Goal: Information Seeking & Learning: Learn about a topic

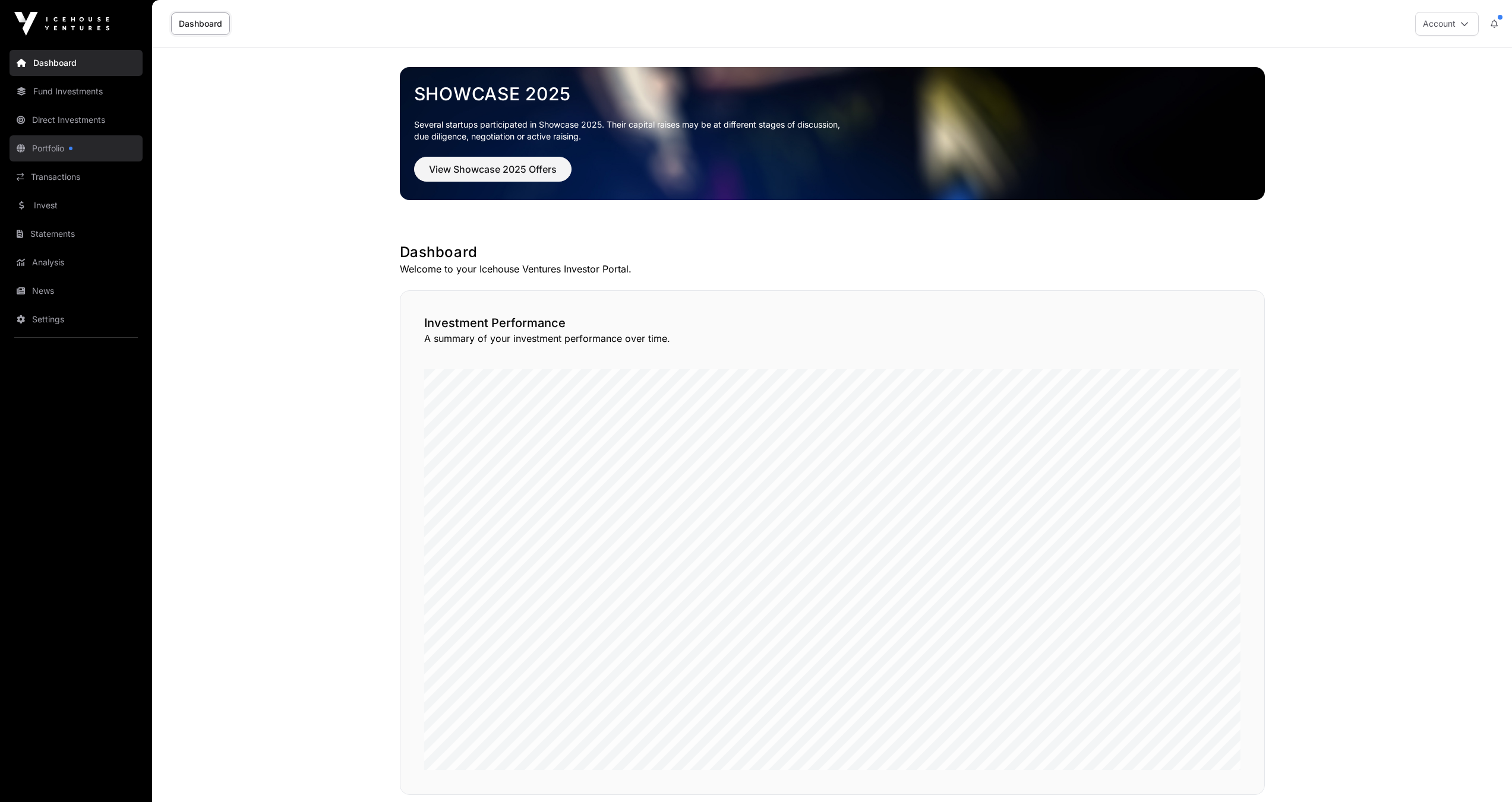
click at [30, 144] on link "Portfolio" at bounding box center [76, 148] width 133 height 26
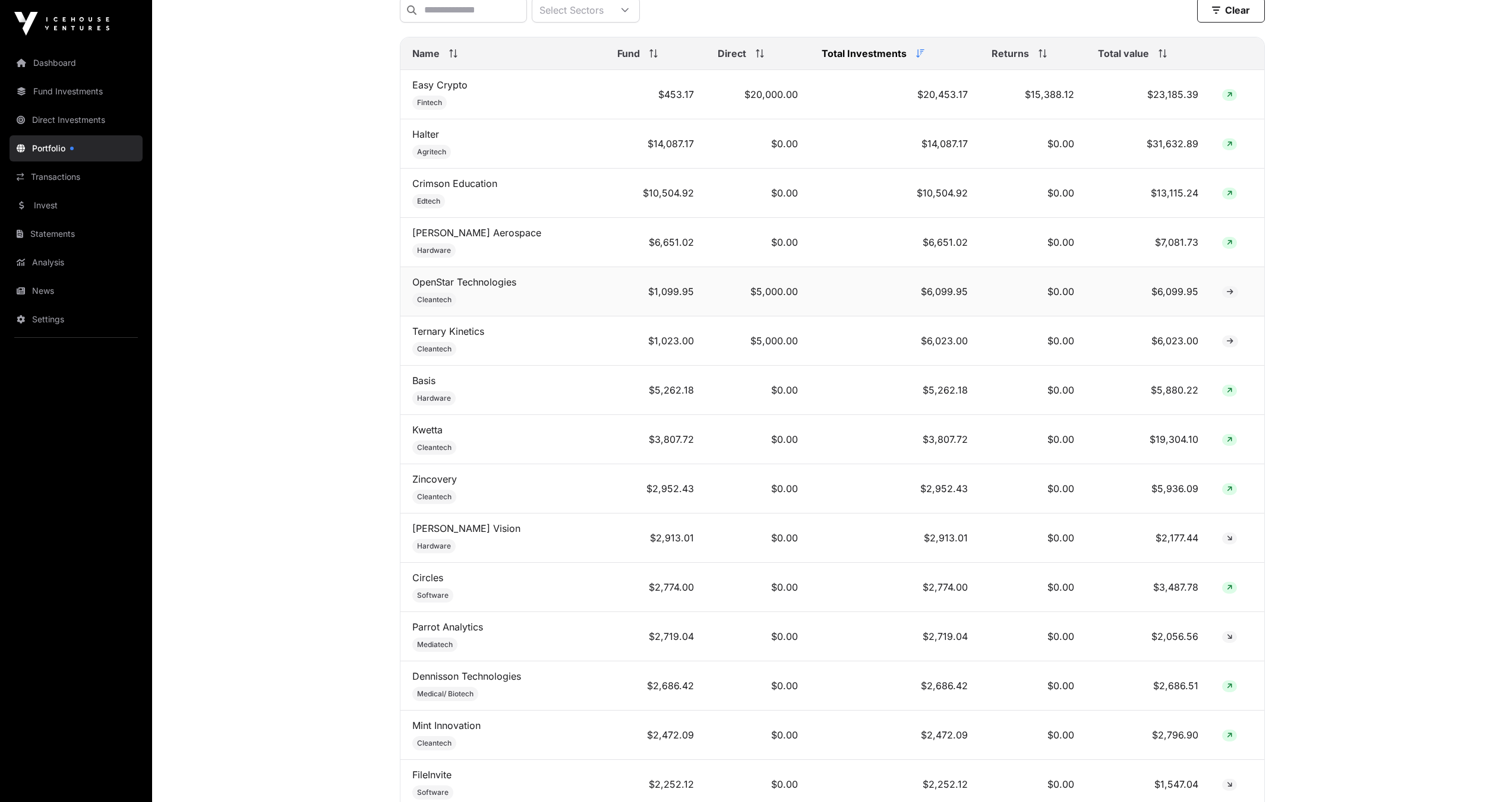
scroll to position [535, 0]
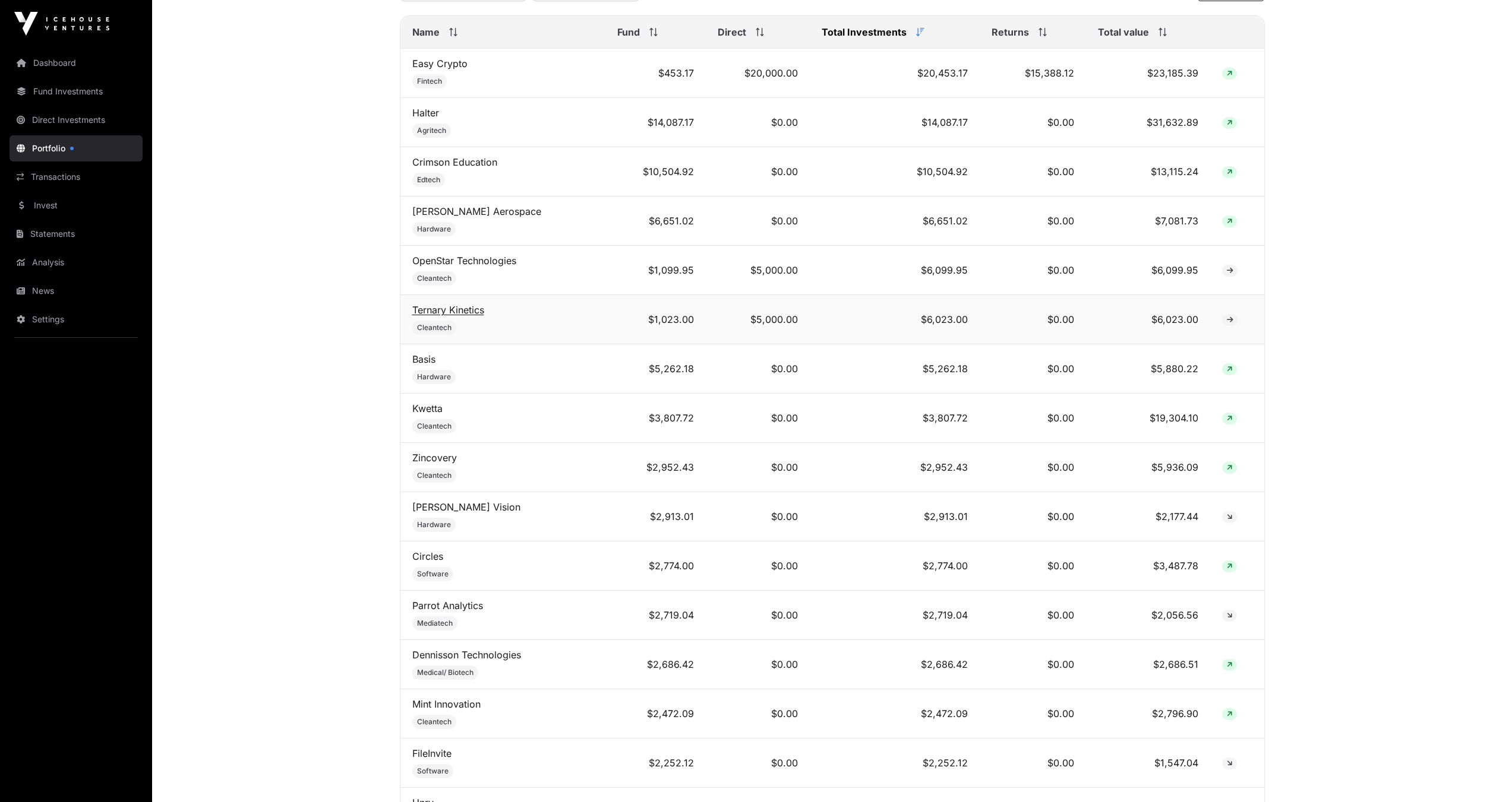
click at [431, 316] on link "Ternary Kinetics" at bounding box center [448, 310] width 72 height 12
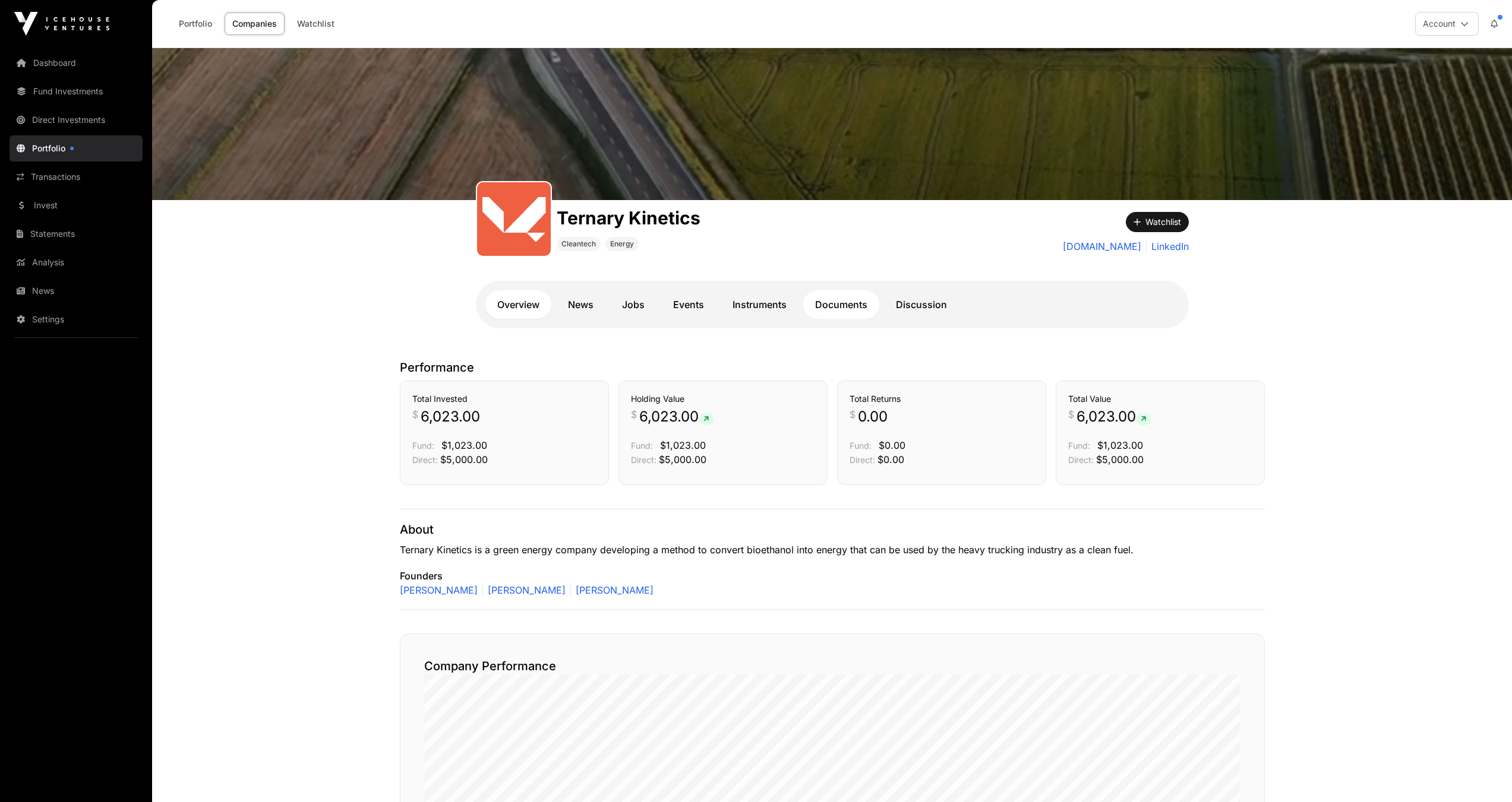
click at [850, 304] on link "Documents" at bounding box center [841, 304] width 76 height 29
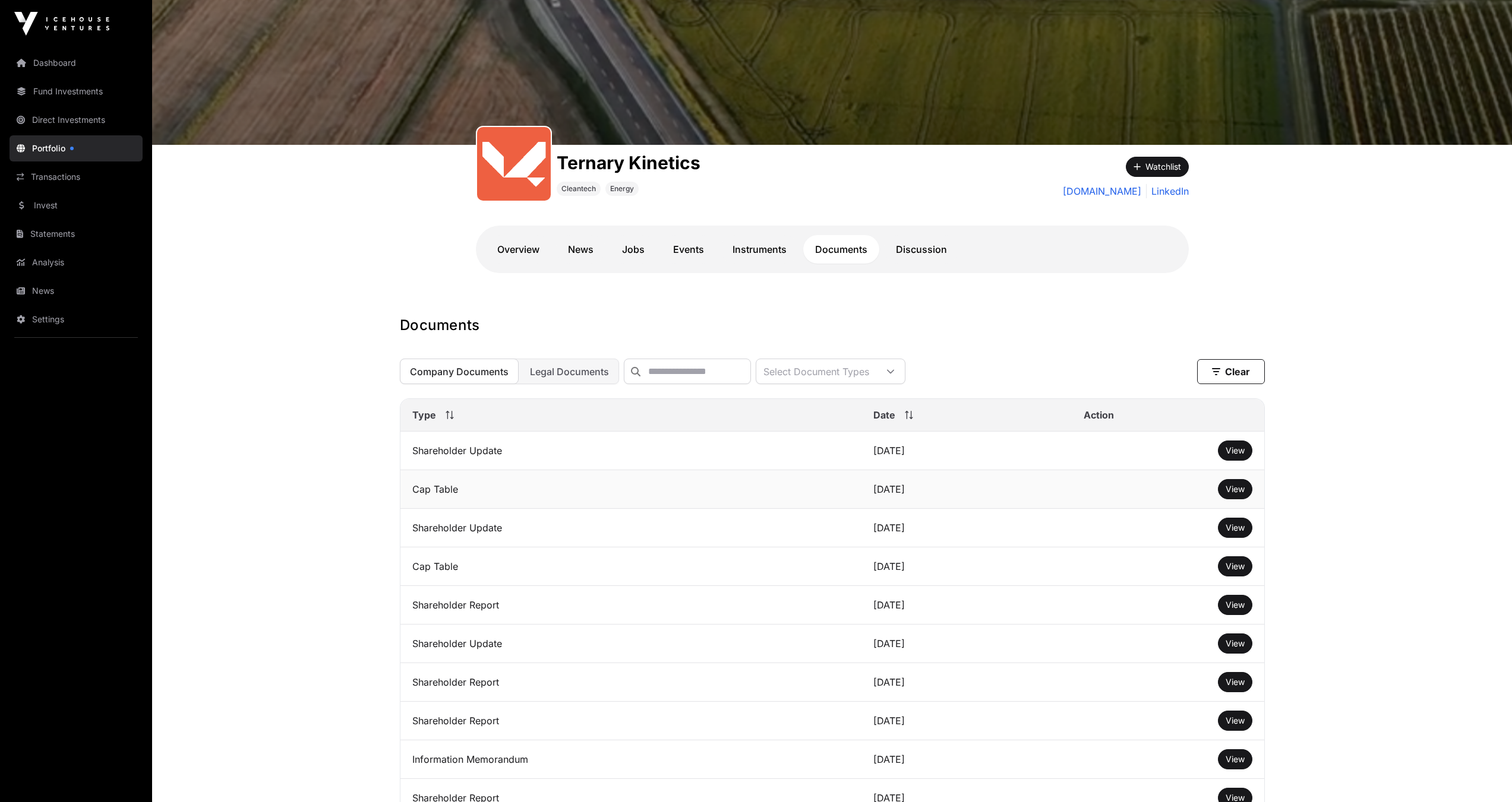
scroll to position [119, 0]
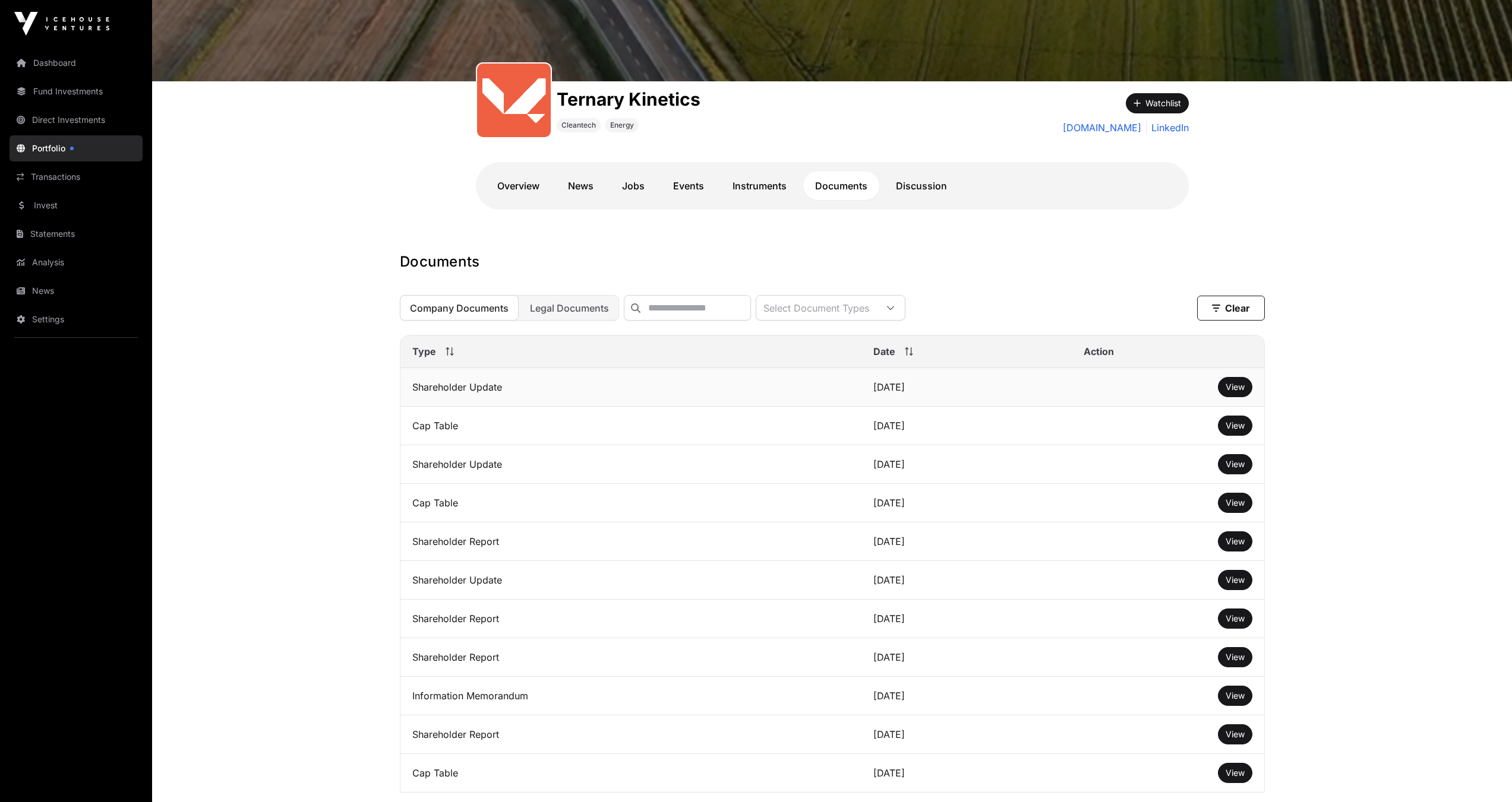
drag, startPoint x: 1238, startPoint y: 392, endPoint x: 1126, endPoint y: 384, distance: 112.3
click at [1126, 384] on td "View" at bounding box center [1168, 387] width 193 height 38
click at [1222, 392] on button "View" at bounding box center [1235, 387] width 34 height 20
click at [1230, 392] on span "View" at bounding box center [1235, 387] width 19 height 10
click at [1238, 469] on span "View" at bounding box center [1235, 464] width 19 height 10
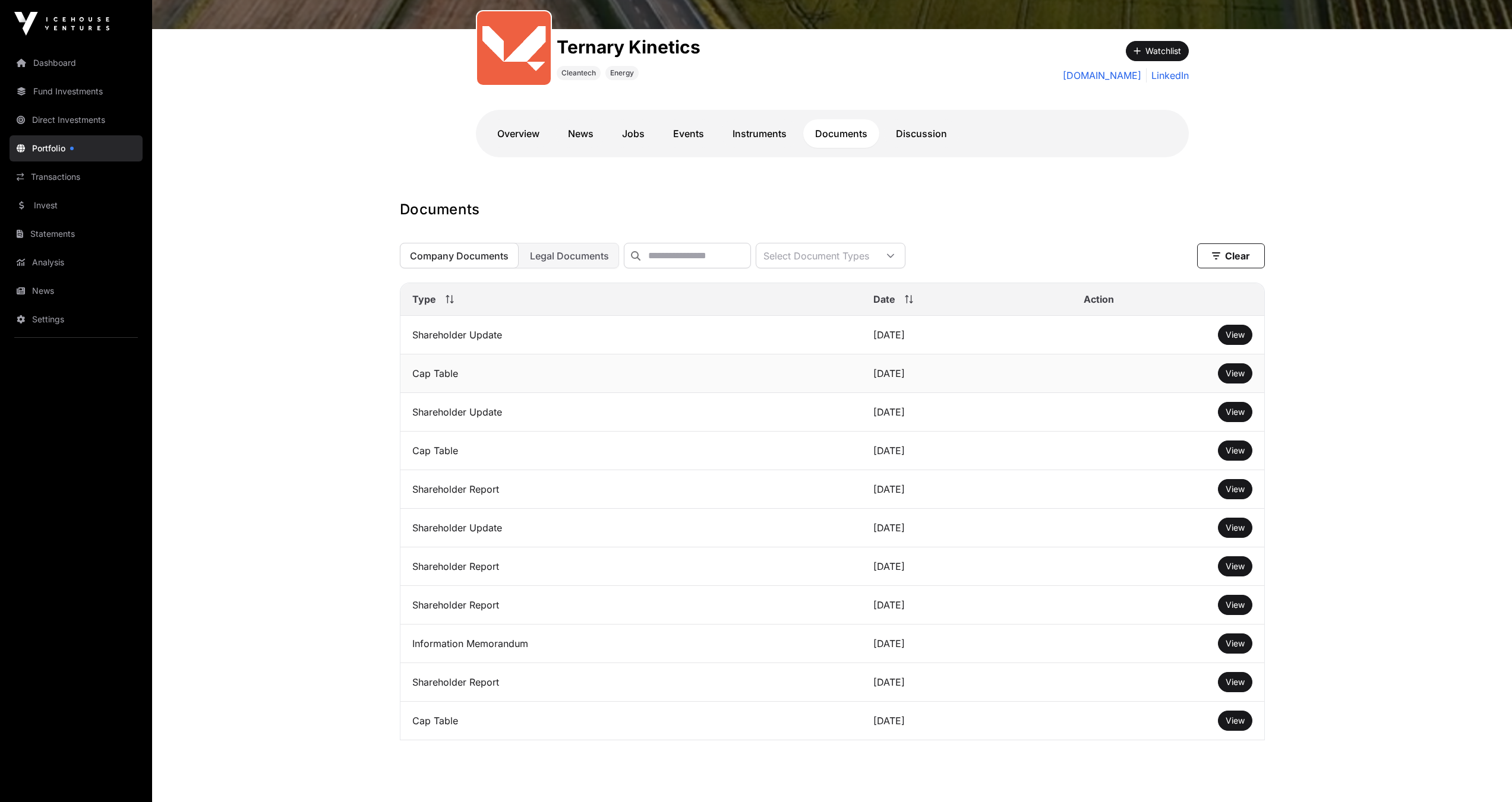
scroll to position [39, 0]
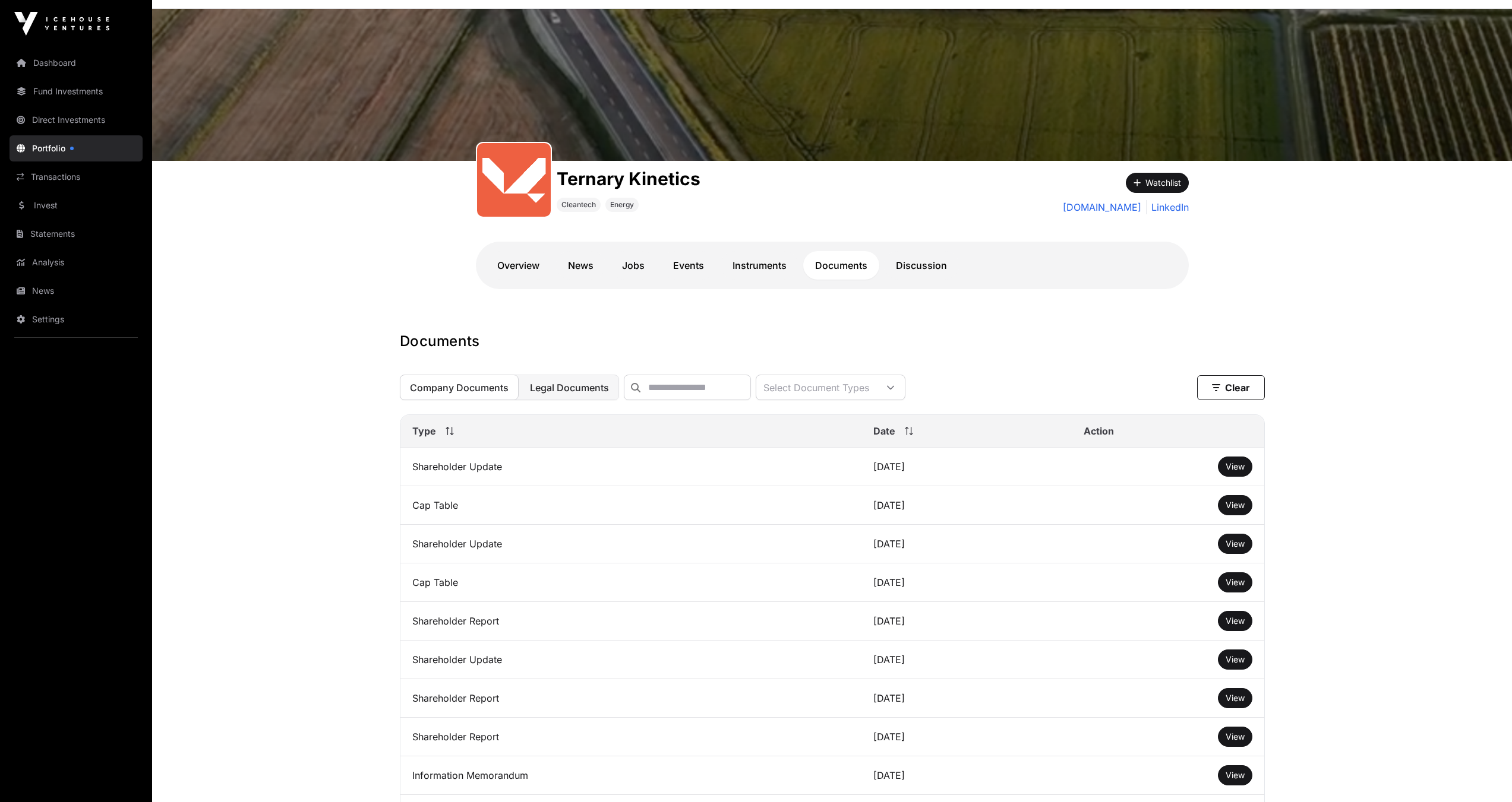
click at [574, 394] on span "Legal Documents" at bounding box center [569, 387] width 79 height 12
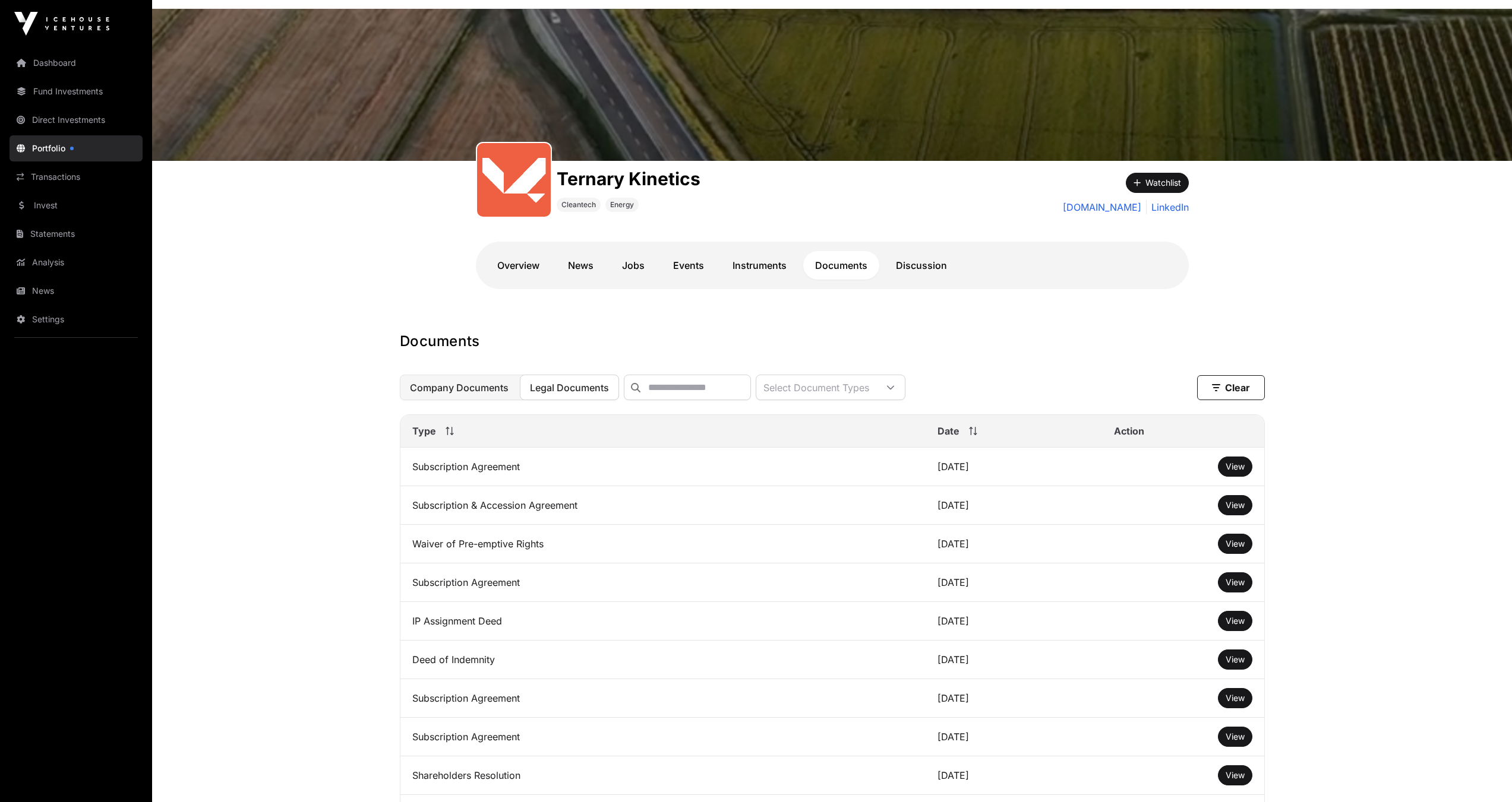
click at [416, 387] on span "Company Documents" at bounding box center [459, 387] width 98 height 12
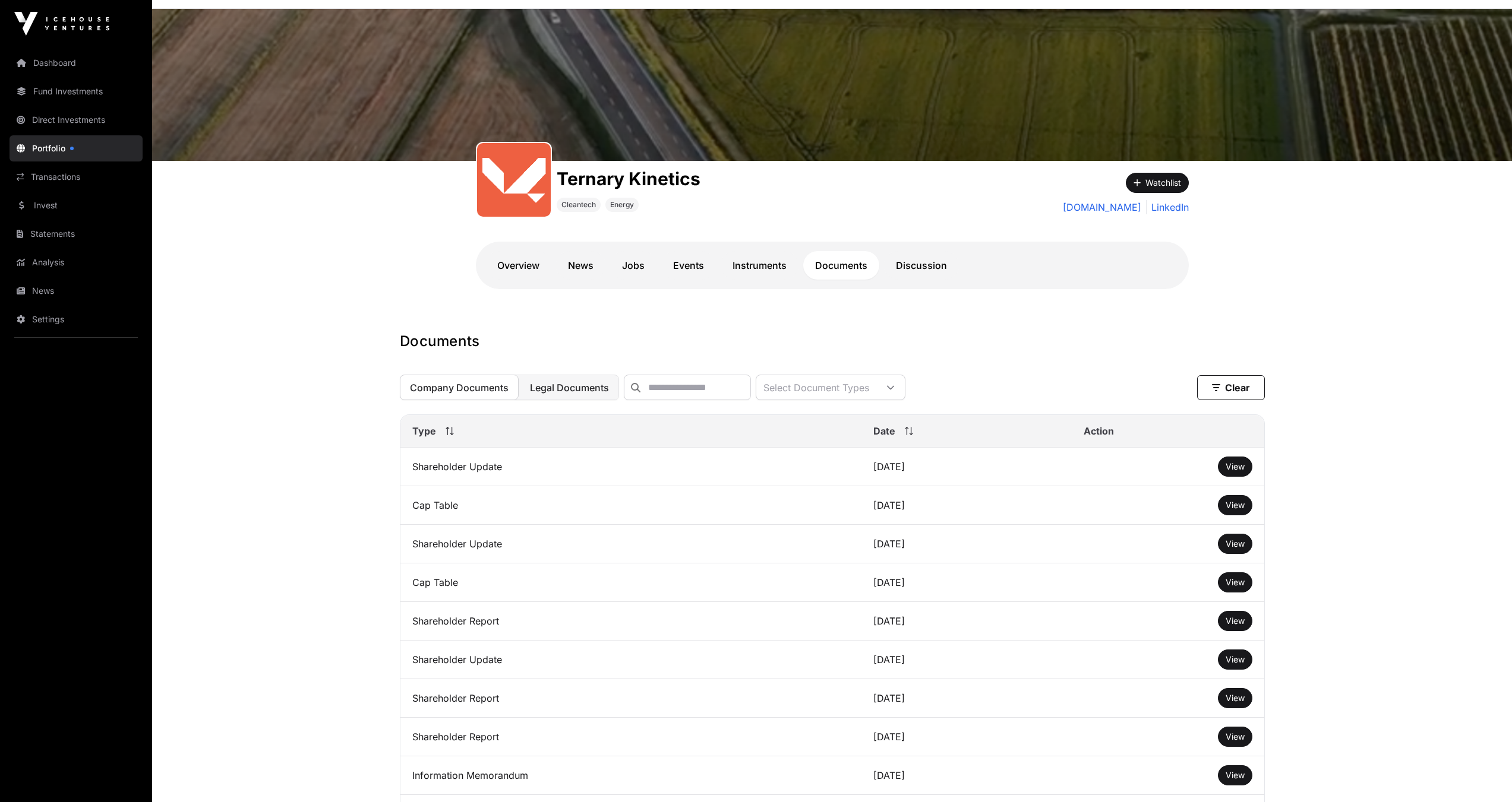
click at [559, 394] on span "Legal Documents" at bounding box center [569, 387] width 79 height 12
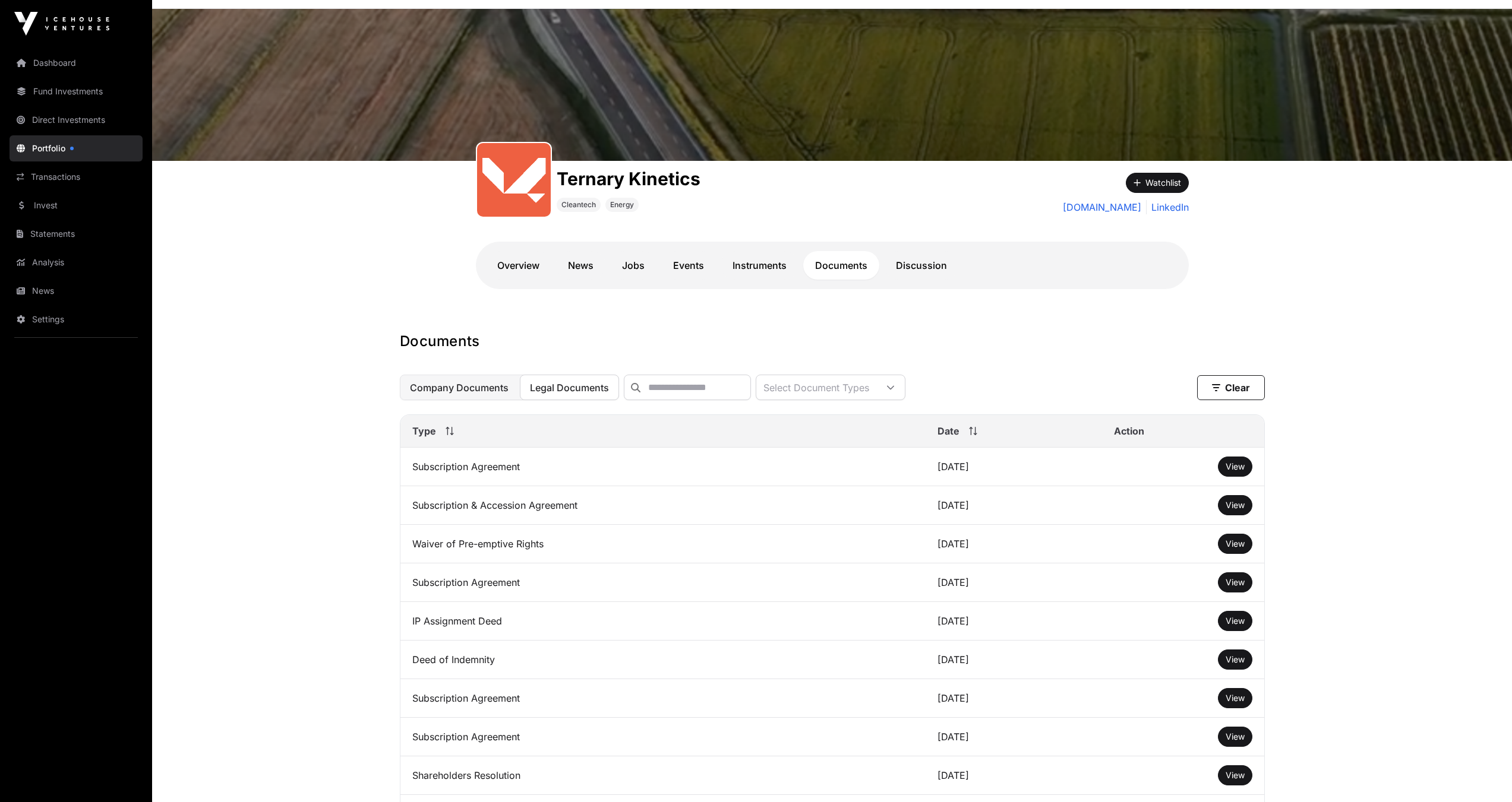
click at [488, 394] on span "Company Documents" at bounding box center [459, 387] width 98 height 12
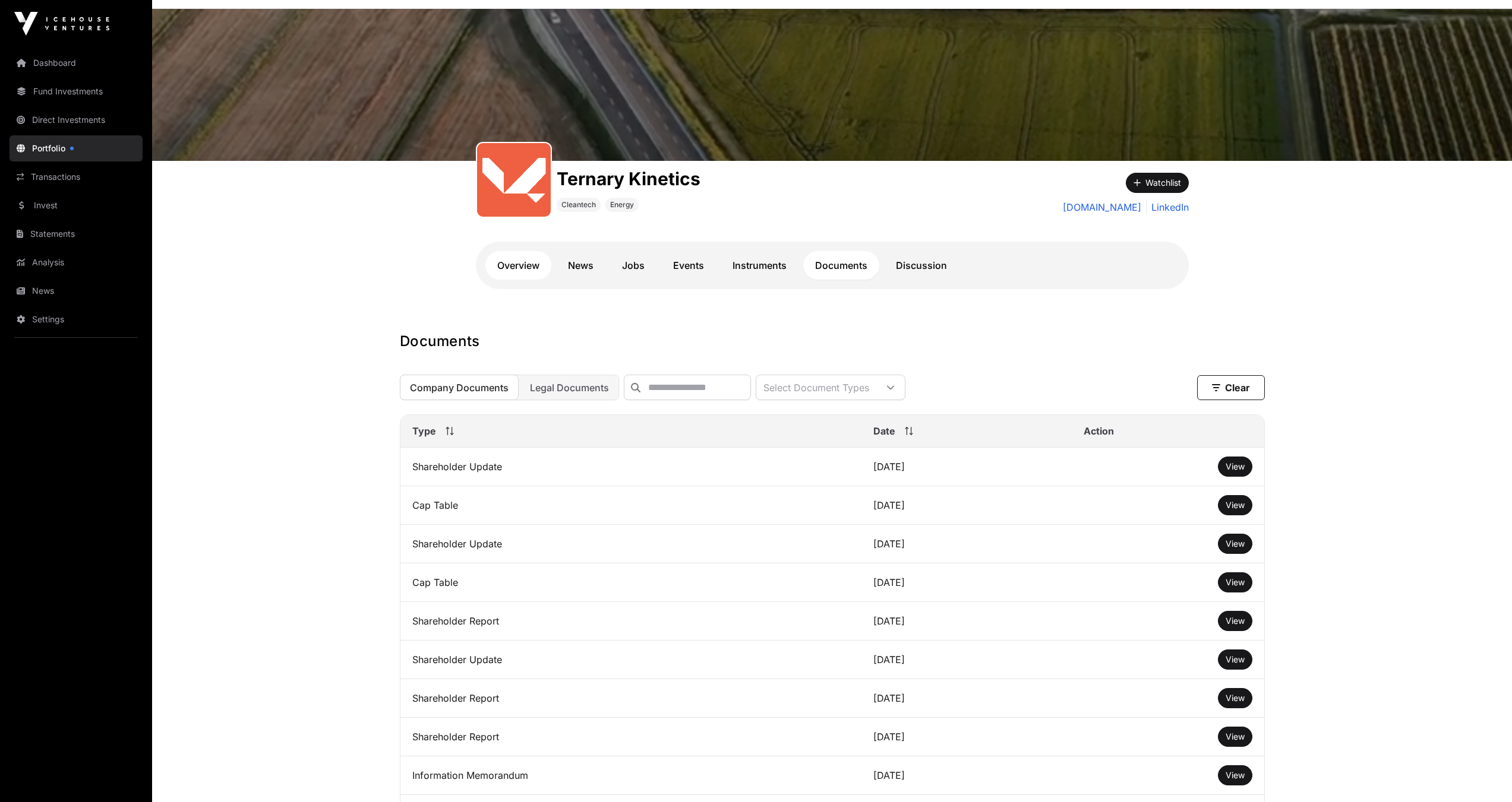
click at [516, 261] on link "Overview" at bounding box center [518, 265] width 66 height 29
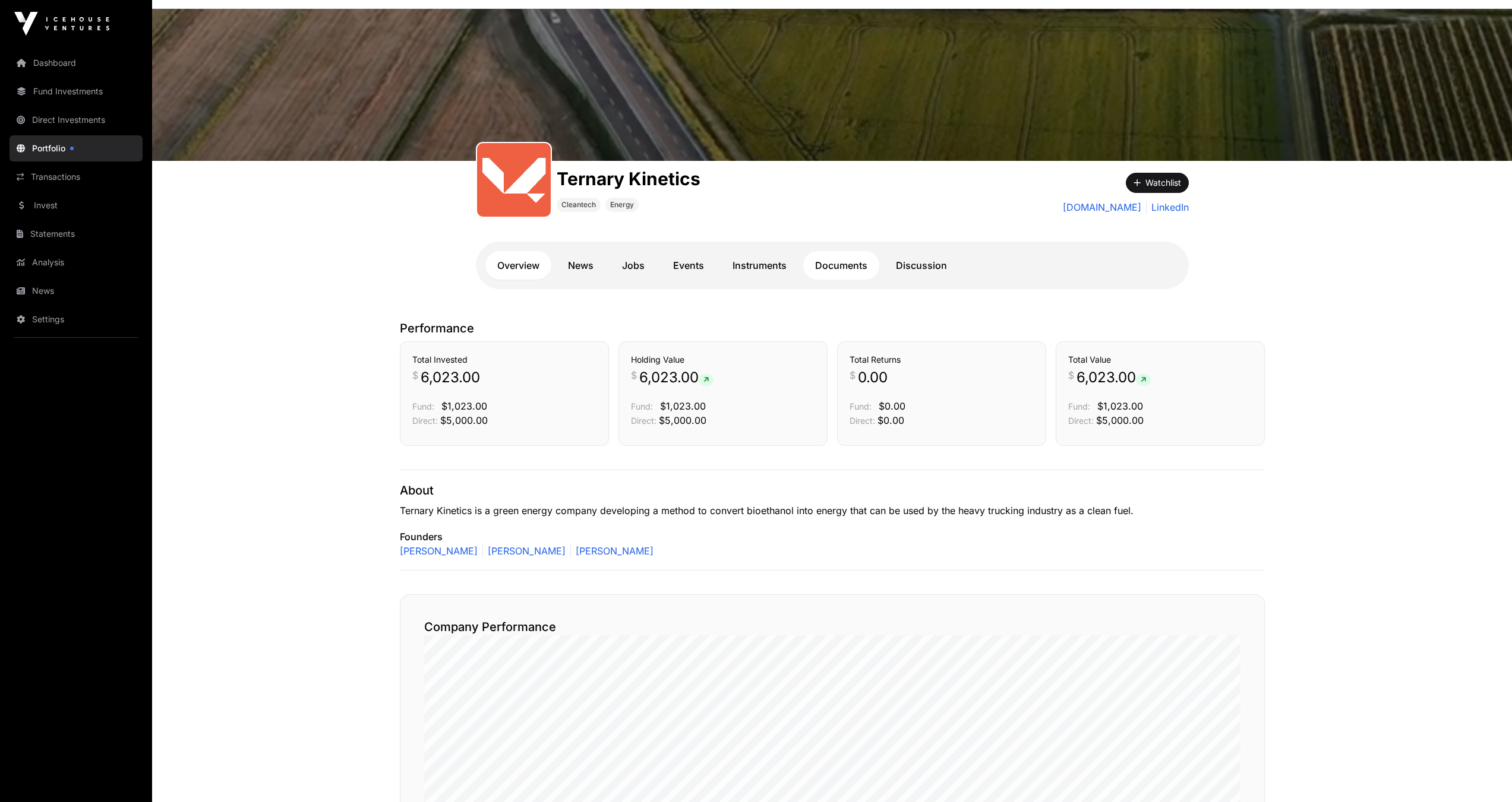
click at [830, 266] on link "Documents" at bounding box center [841, 265] width 76 height 29
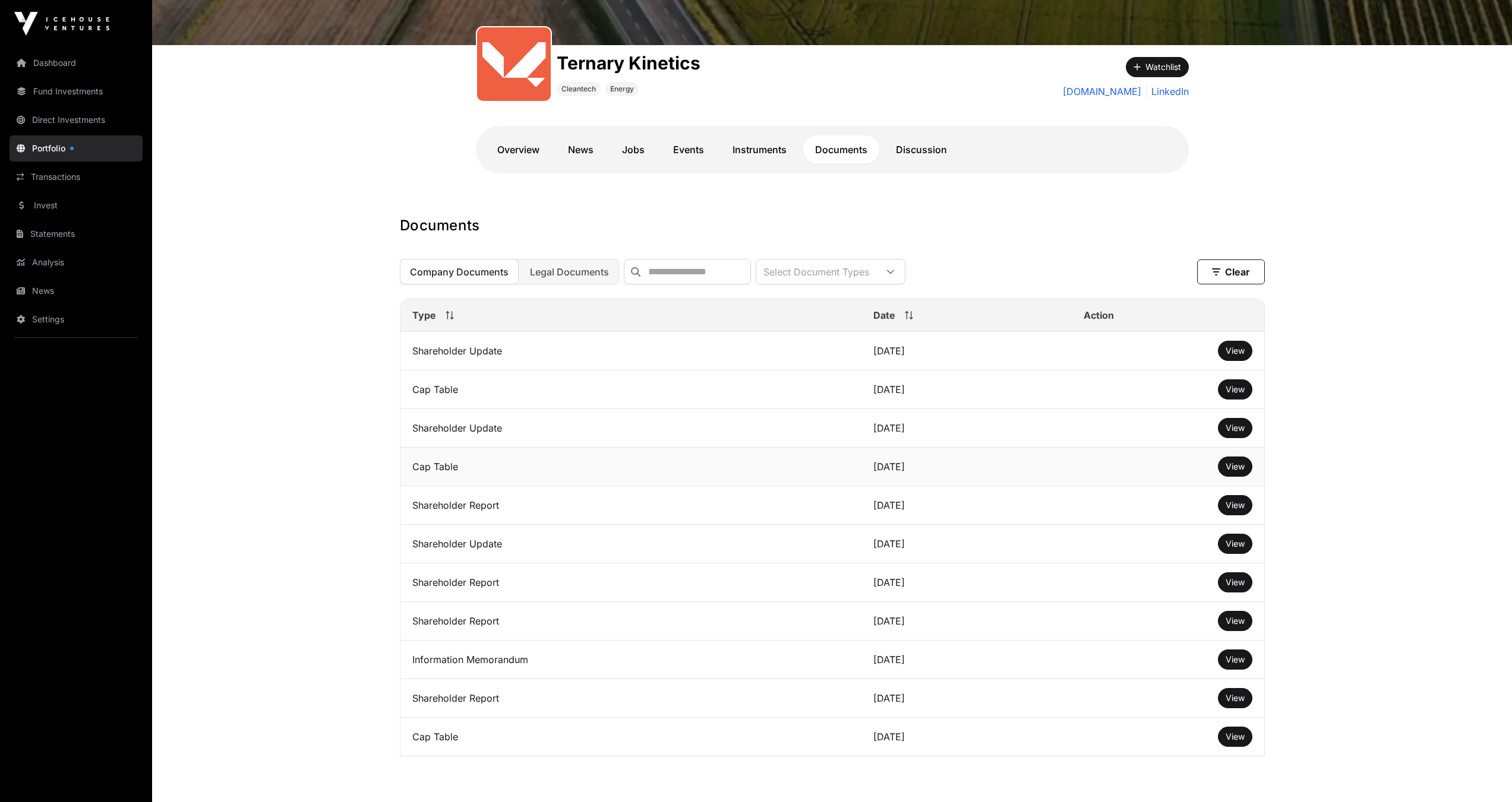
scroll to position [158, 0]
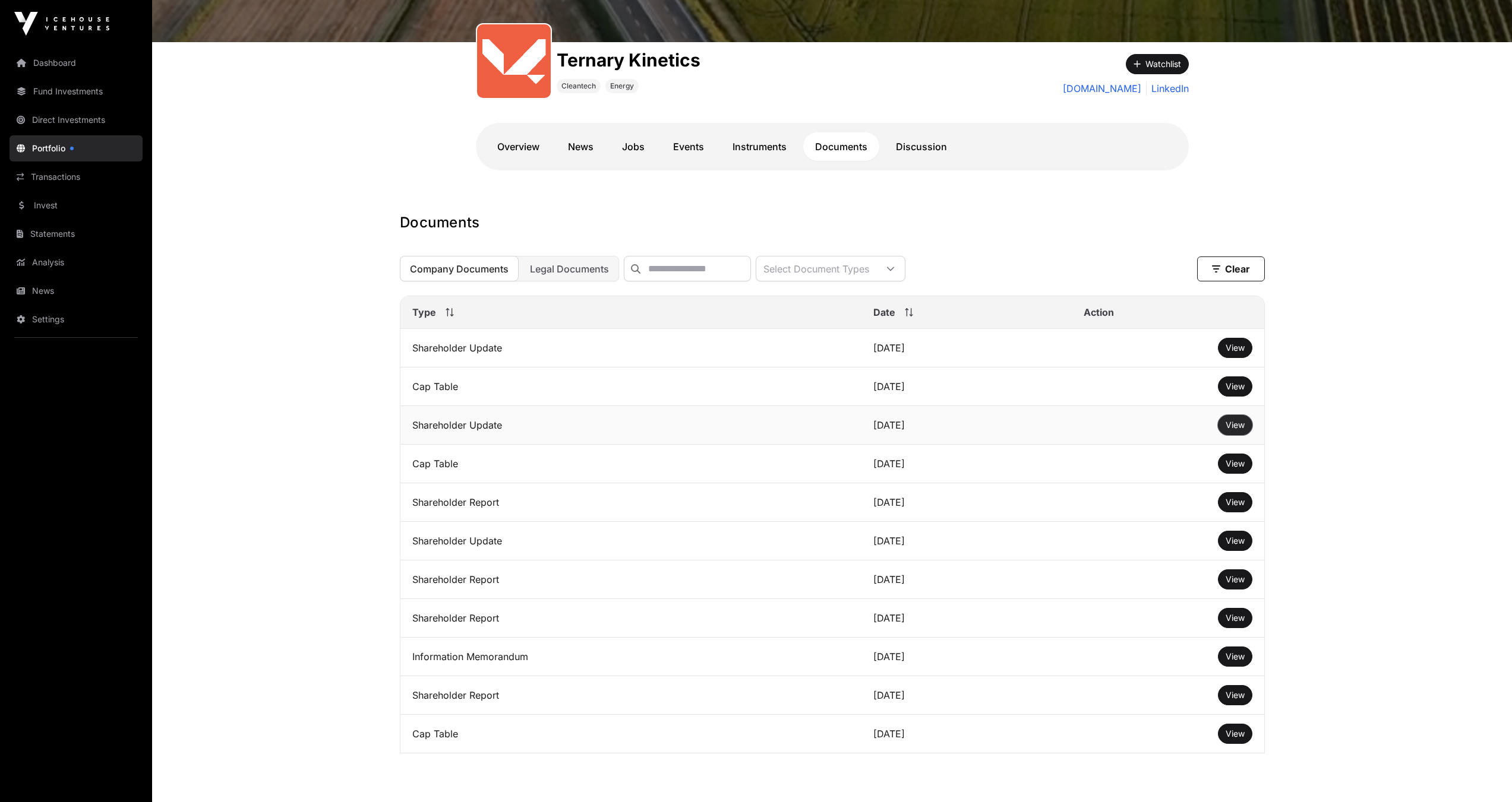
drag, startPoint x: 1226, startPoint y: 424, endPoint x: 1227, endPoint y: 432, distance: 8.1
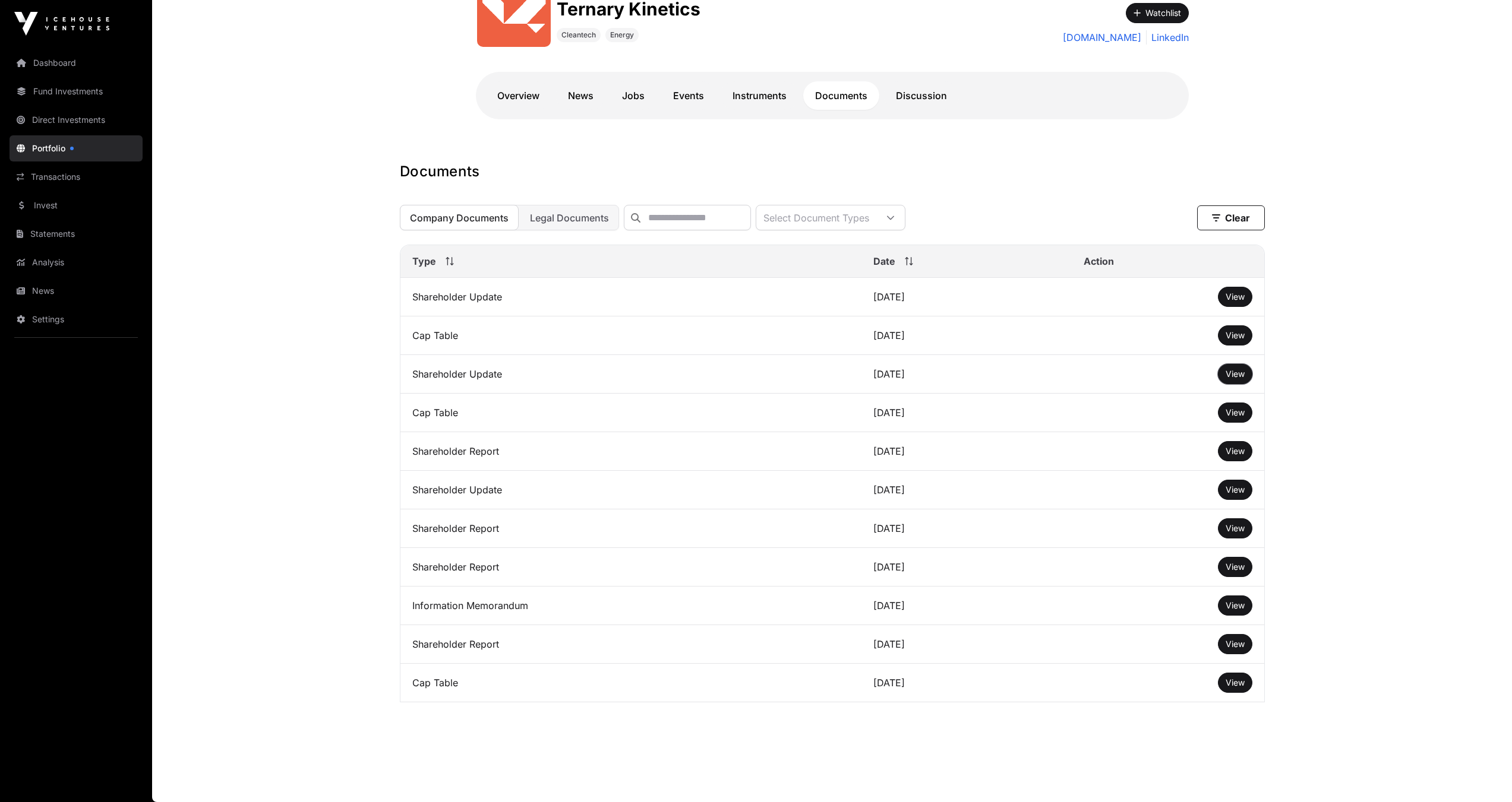
scroll to position [0, 0]
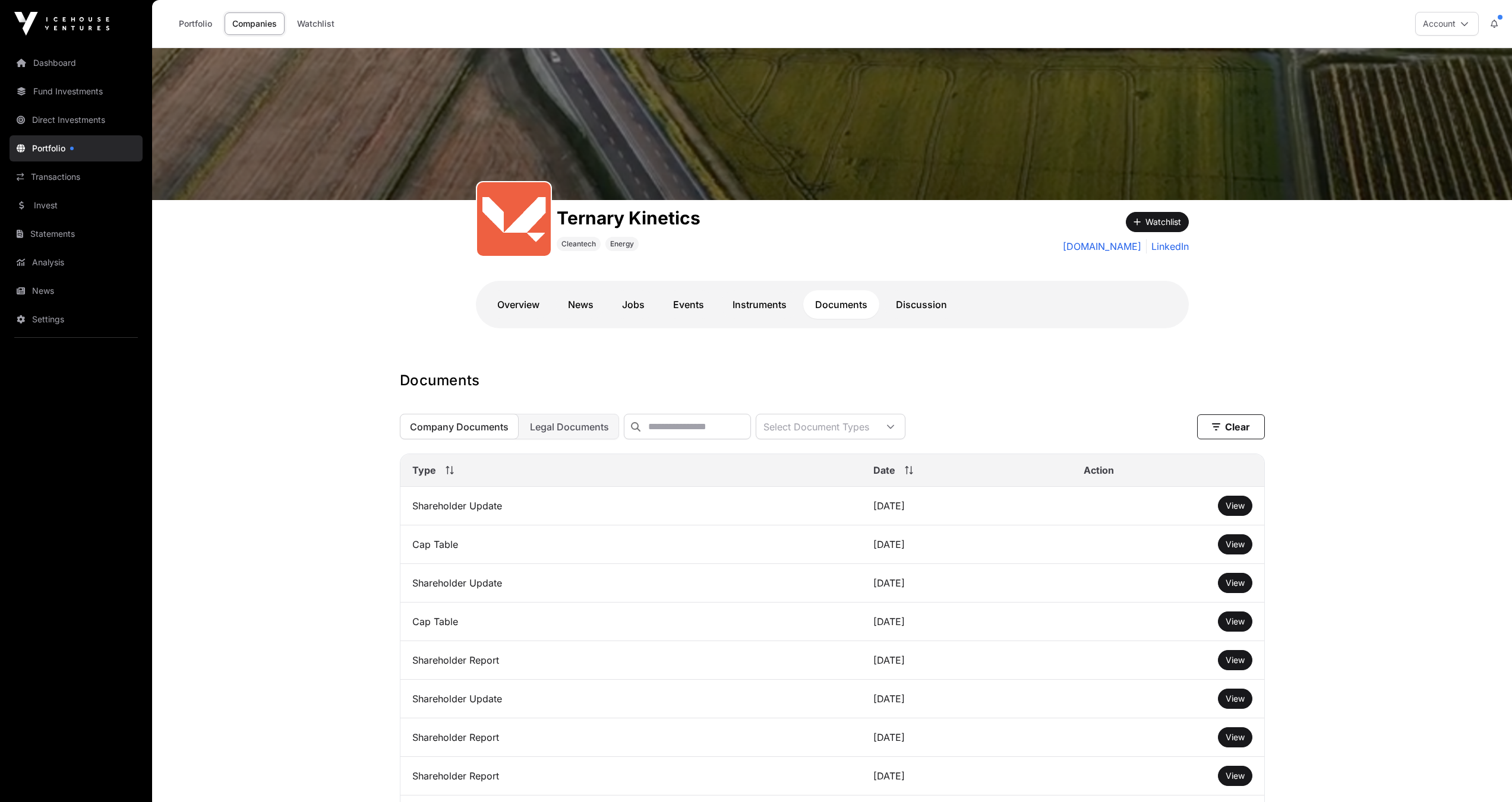
click at [66, 144] on link "Portfolio" at bounding box center [76, 148] width 133 height 26
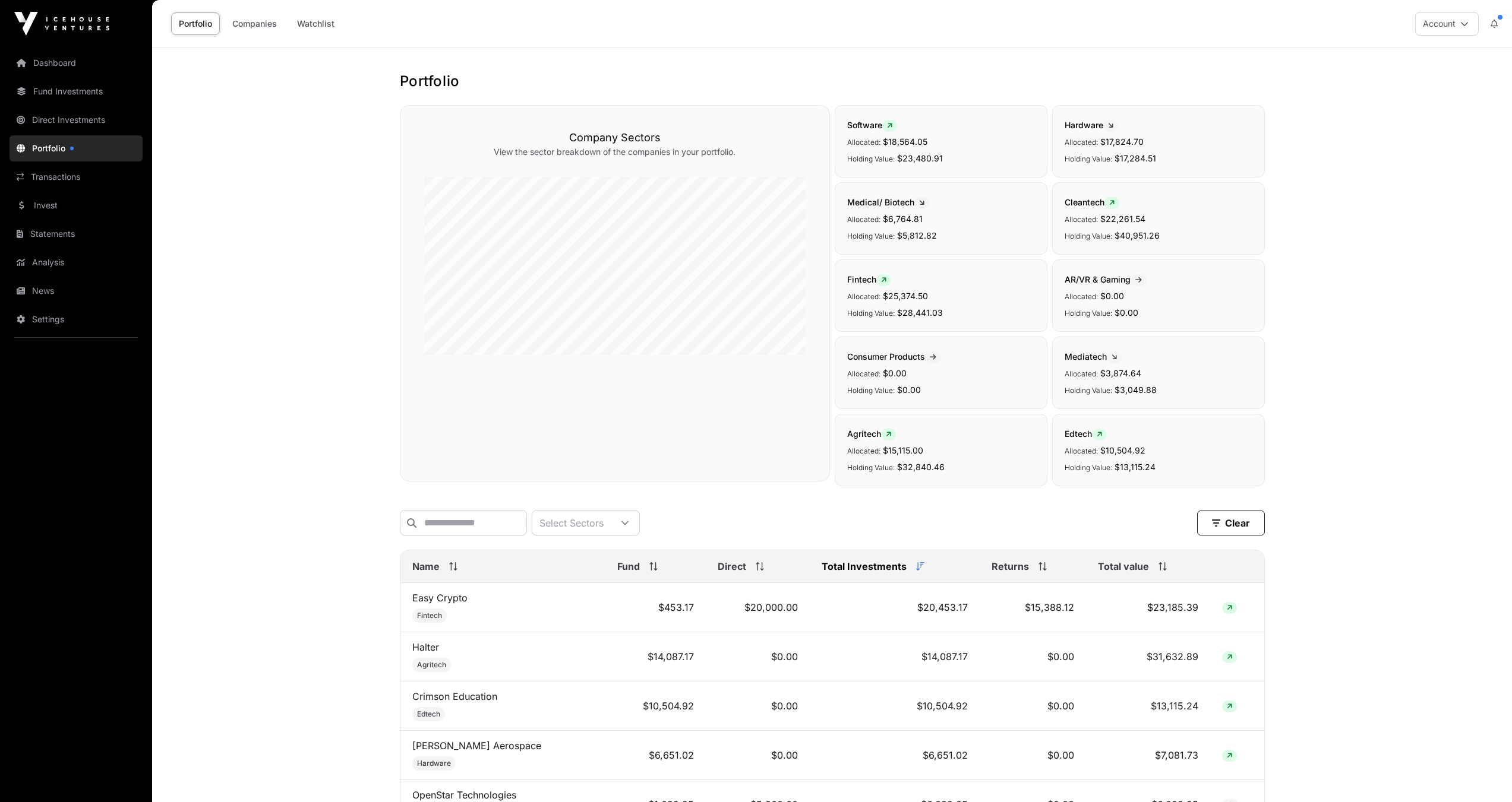
click at [1093, 135] on p "Allocated: $17,824.70" at bounding box center [1158, 141] width 188 height 14
click at [1072, 121] on span "Hardware" at bounding box center [1091, 125] width 54 height 10
click at [27, 67] on link "Dashboard" at bounding box center [76, 63] width 133 height 26
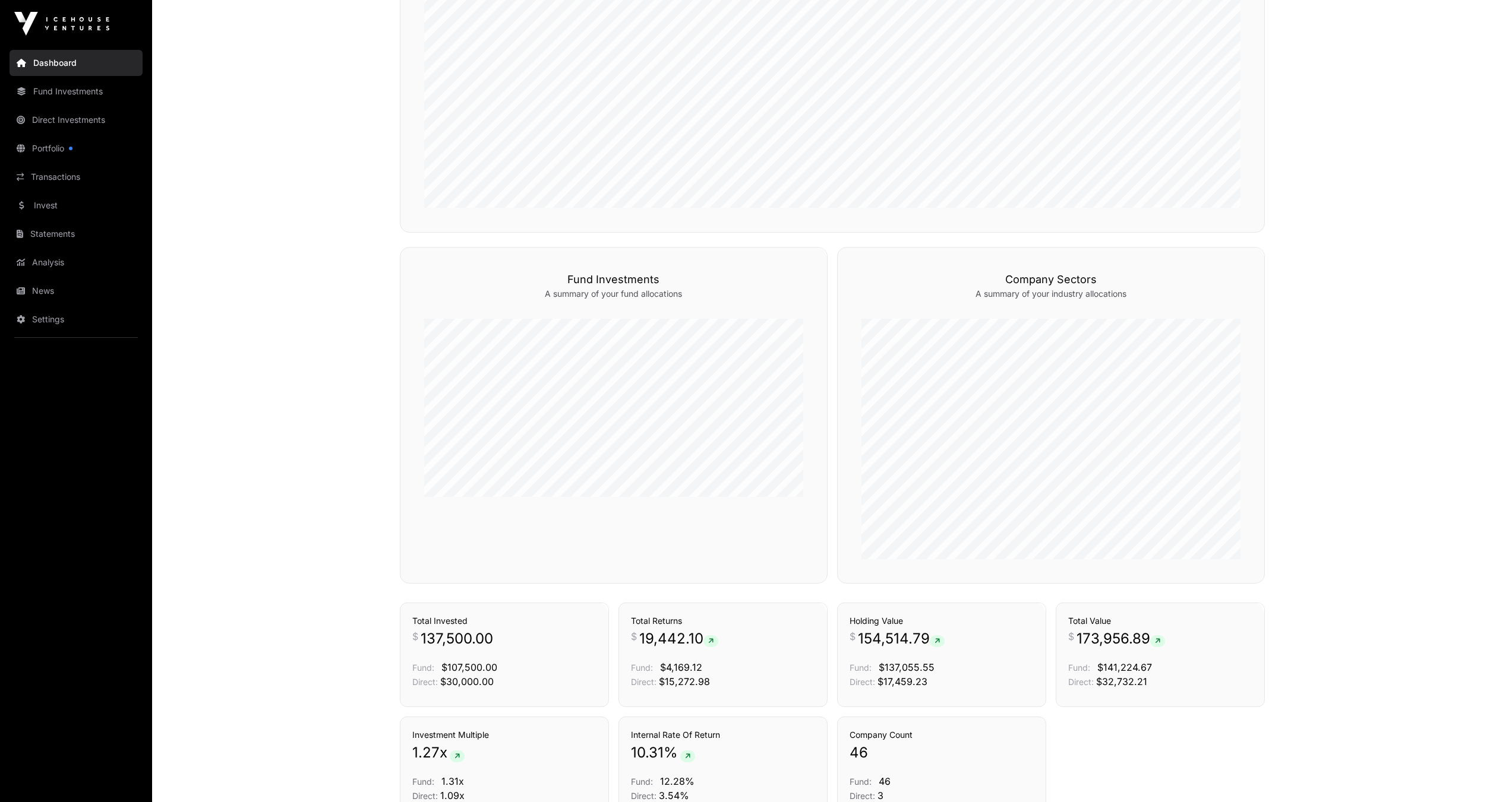
scroll to position [681, 0]
